Goal: Navigation & Orientation: Find specific page/section

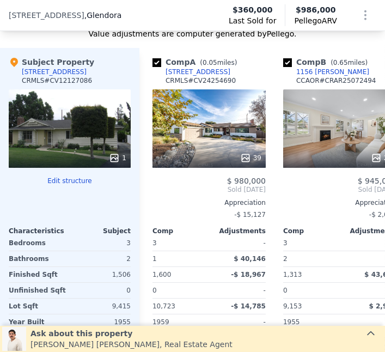
scroll to position [1131, 0]
click at [111, 154] on icon at bounding box center [114, 157] width 7 height 7
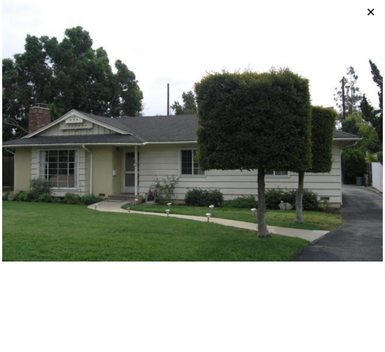
scroll to position [14, 0]
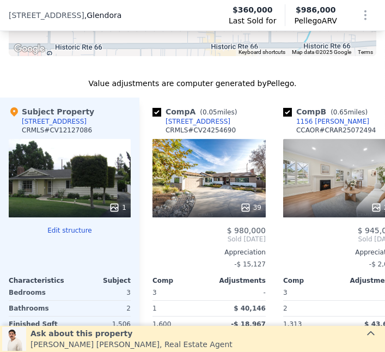
scroll to position [1081, 0]
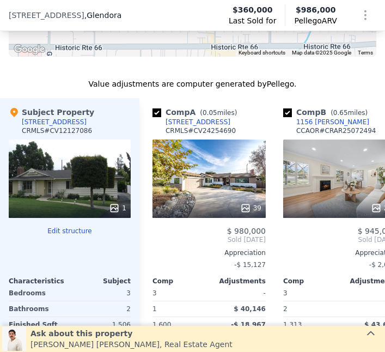
click at [117, 209] on icon at bounding box center [114, 208] width 11 height 11
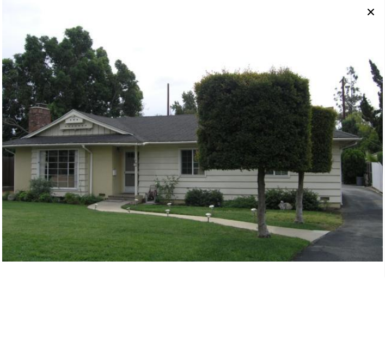
scroll to position [10, 0]
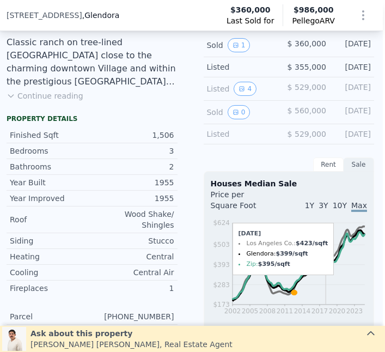
scroll to position [295, 2]
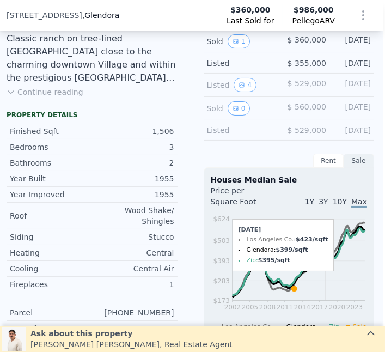
click at [64, 94] on button "Continue reading" at bounding box center [45, 92] width 77 height 11
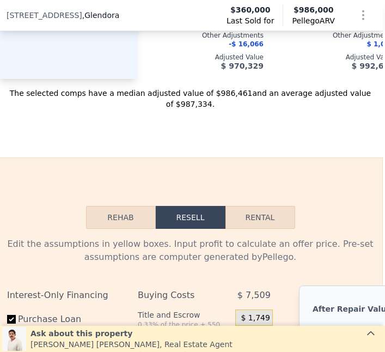
scroll to position [1593, 2]
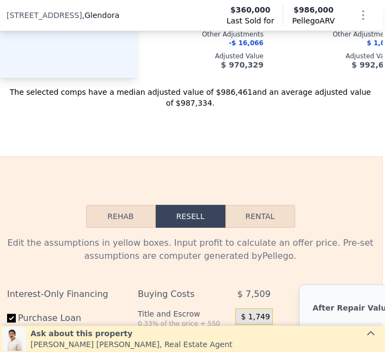
click at [124, 205] on button "Rehab" at bounding box center [121, 216] width 70 height 23
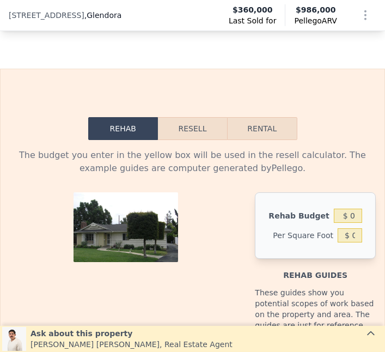
scroll to position [1682, 0]
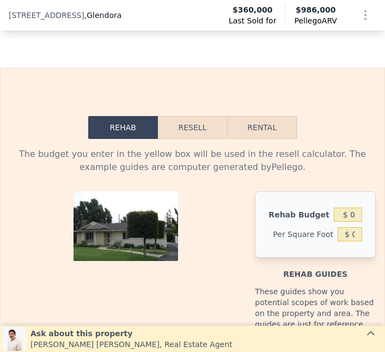
click at [189, 116] on button "Resell" at bounding box center [192, 127] width 69 height 23
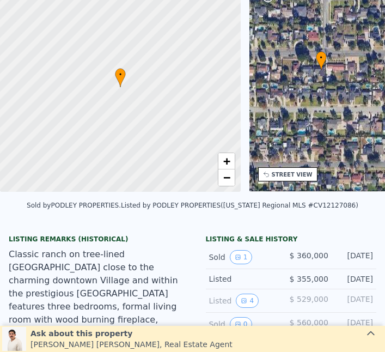
scroll to position [4, 0]
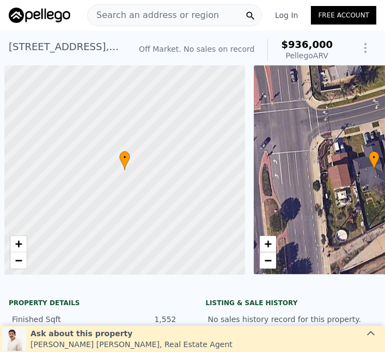
scroll to position [0, 4]
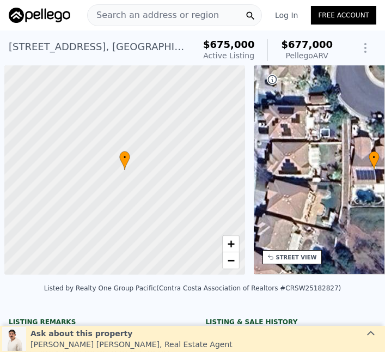
scroll to position [0, 4]
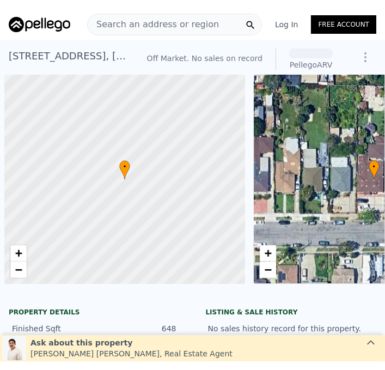
scroll to position [0, 4]
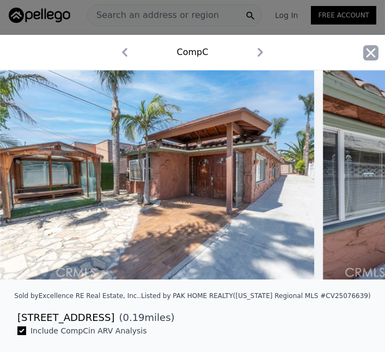
click at [367, 58] on icon "button" at bounding box center [371, 52] width 15 height 15
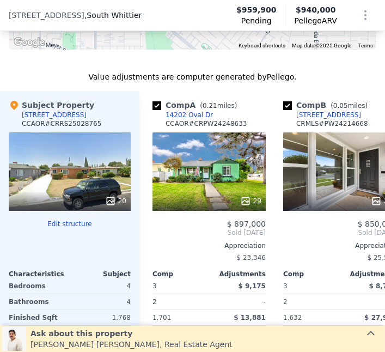
scroll to position [1224, 0]
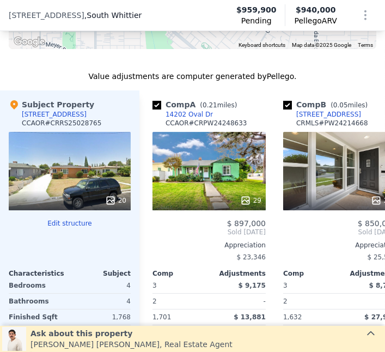
click at [107, 197] on icon at bounding box center [110, 200] width 7 height 7
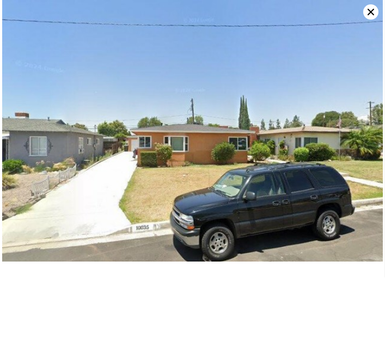
scroll to position [10, 0]
